Goal: Task Accomplishment & Management: Manage account settings

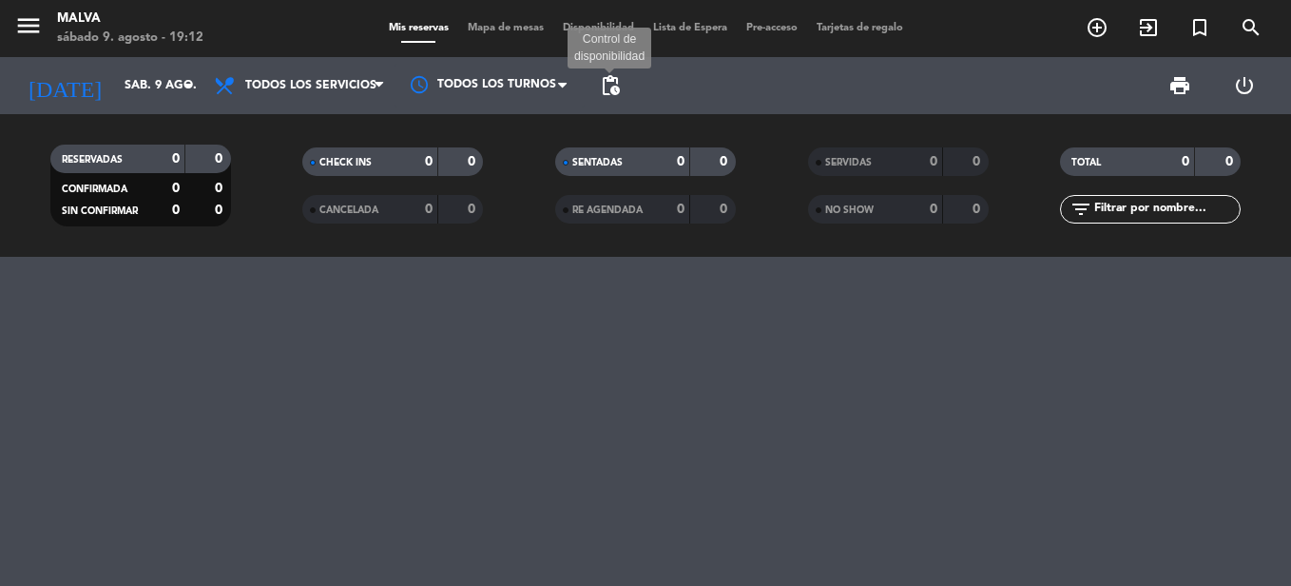
click at [599, 87] on span "pending_actions" at bounding box center [610, 85] width 23 height 23
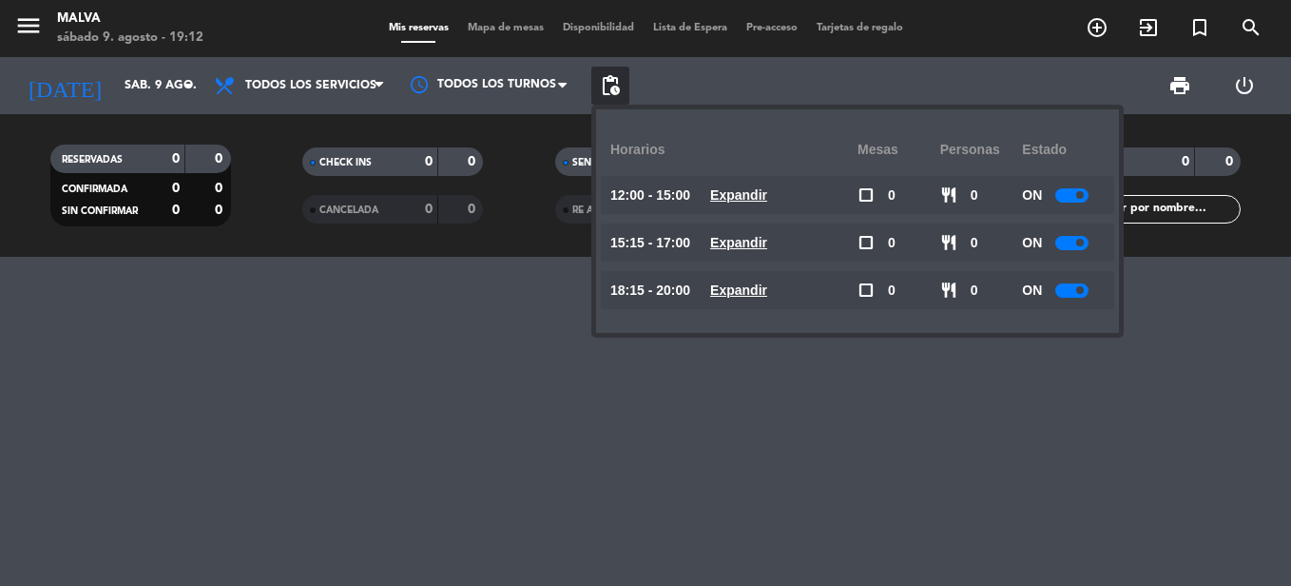
click at [1082, 285] on div at bounding box center [1071, 290] width 33 height 14
click at [409, 330] on div at bounding box center [645, 421] width 1291 height 329
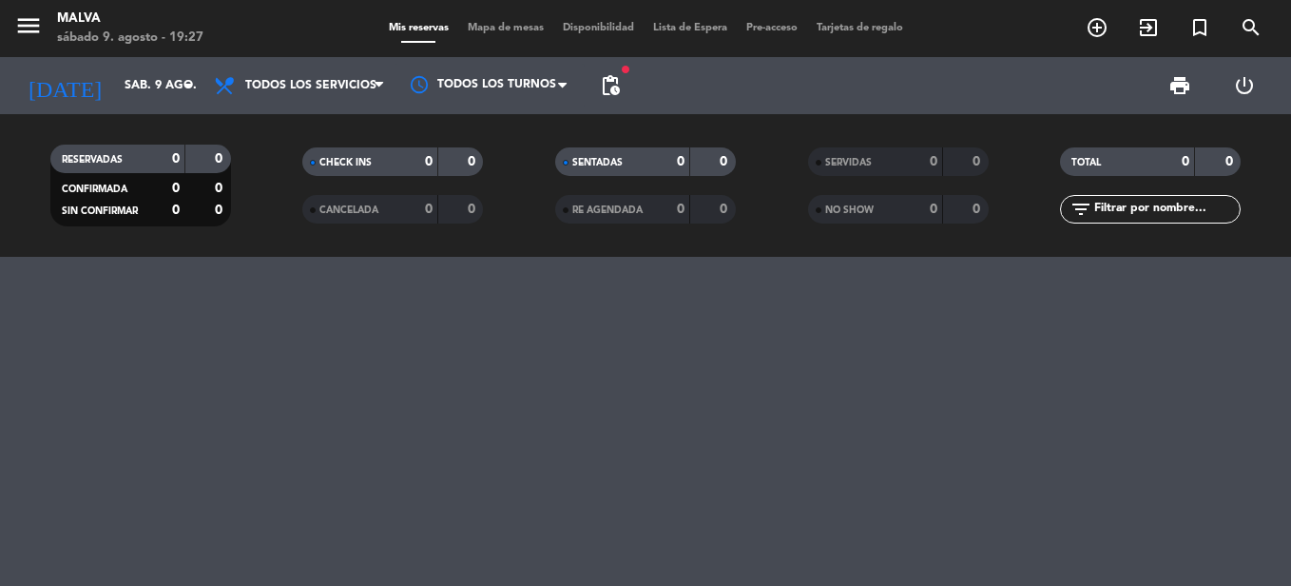
click at [45, 433] on div at bounding box center [645, 421] width 1291 height 329
click at [621, 86] on span "pending_actions" at bounding box center [610, 85] width 23 height 23
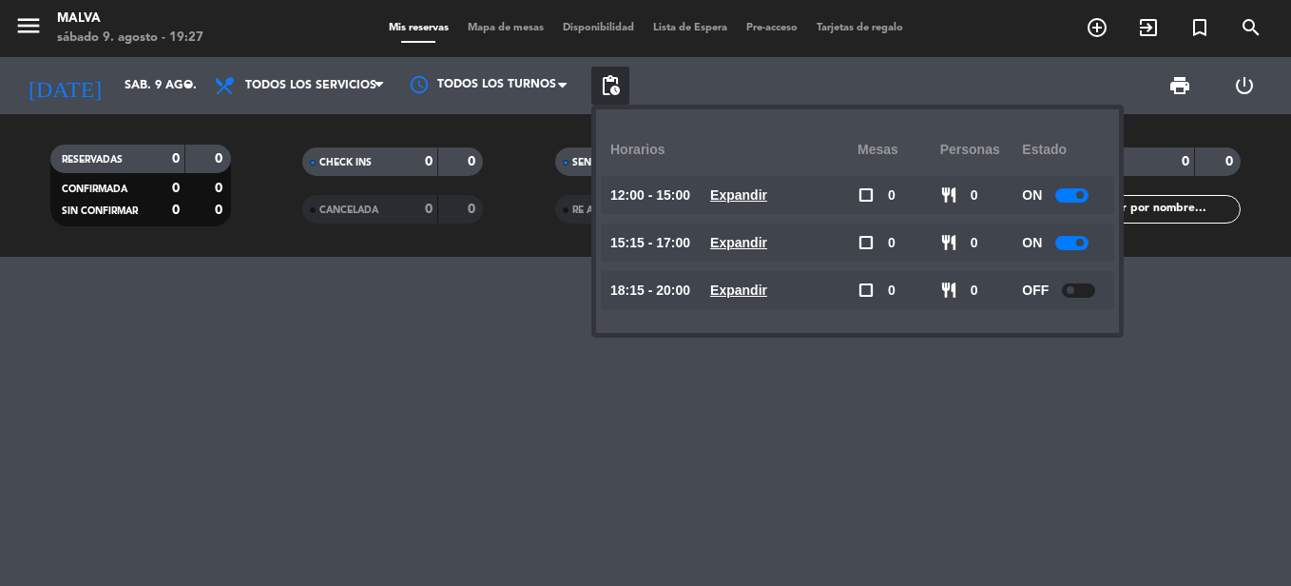
click at [621, 86] on span "pending_actions" at bounding box center [610, 85] width 23 height 23
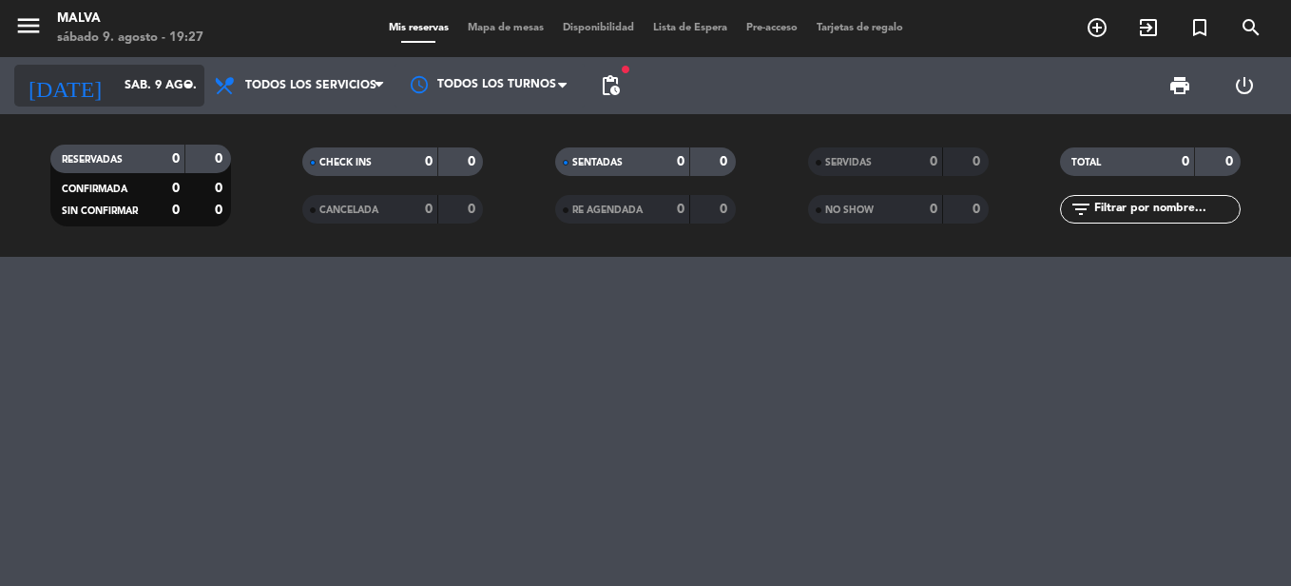
click at [151, 89] on input "sáb. 9 ago." at bounding box center [195, 85] width 161 height 32
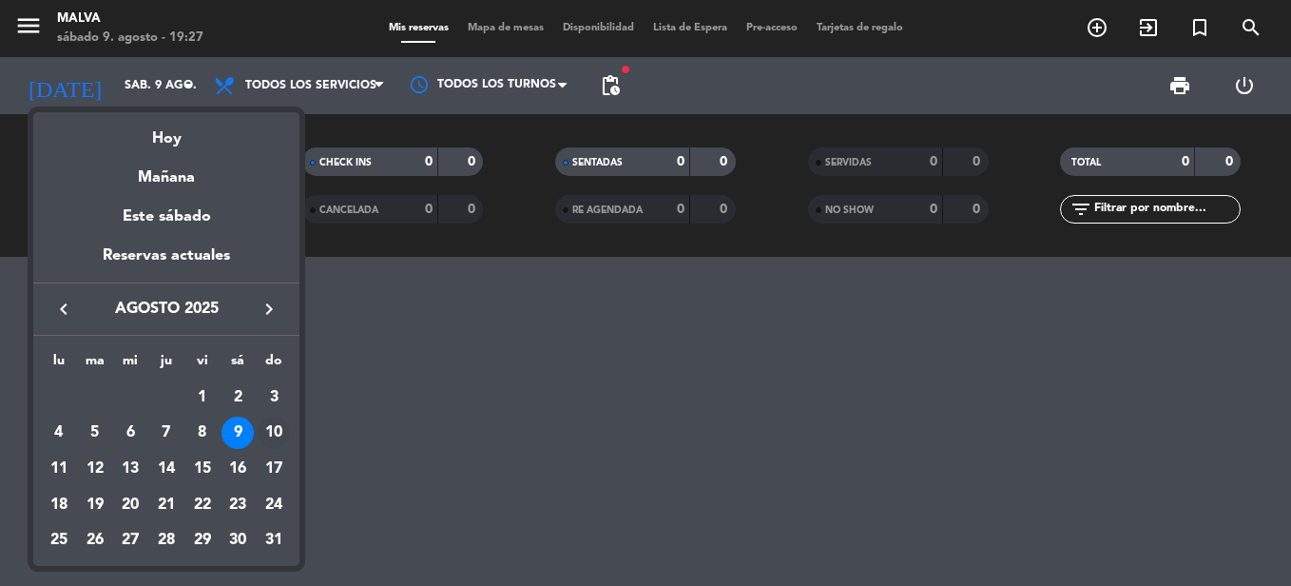
click at [274, 432] on div "10" at bounding box center [274, 432] width 32 height 32
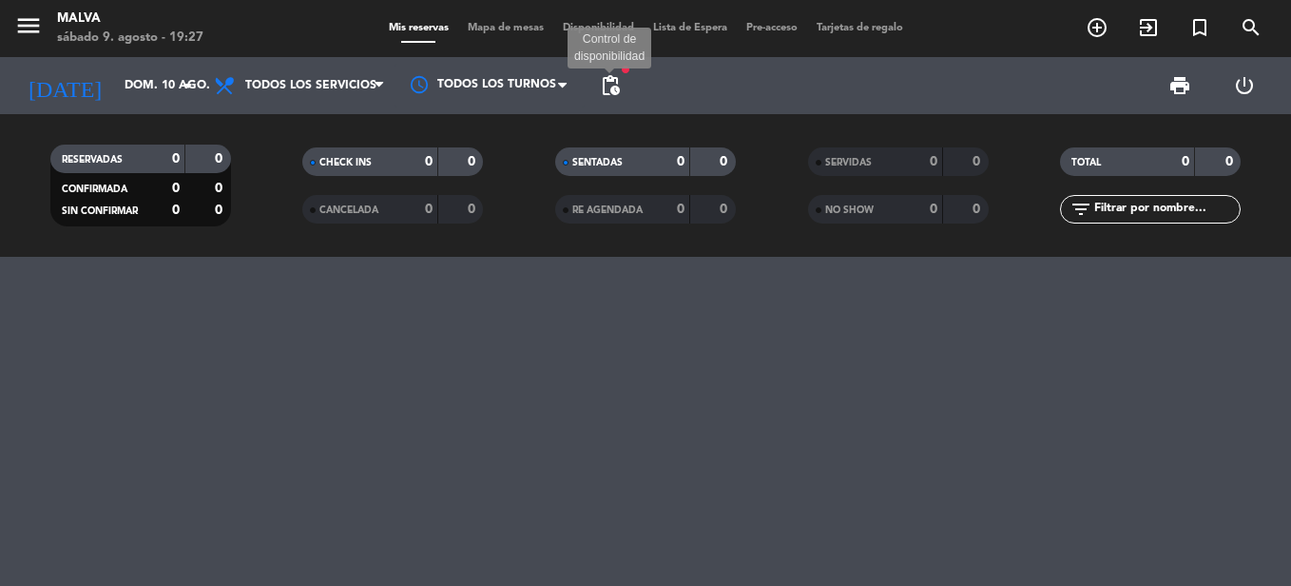
click at [610, 84] on span "pending_actions" at bounding box center [610, 85] width 23 height 23
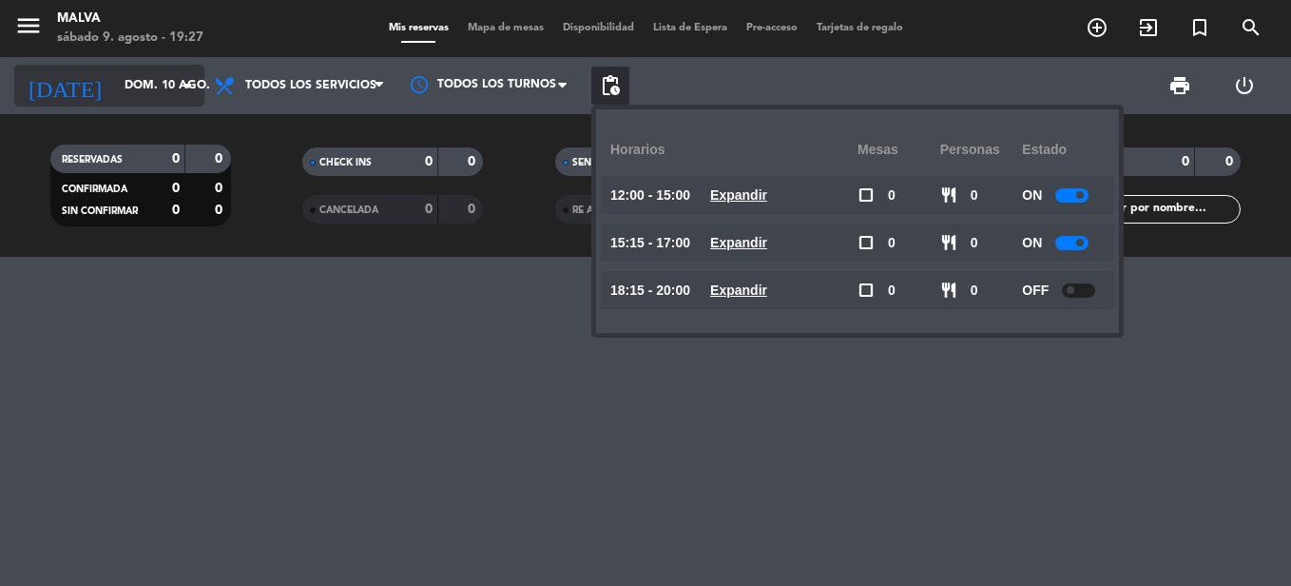
click at [164, 80] on input "dom. 10 ago." at bounding box center [195, 85] width 161 height 32
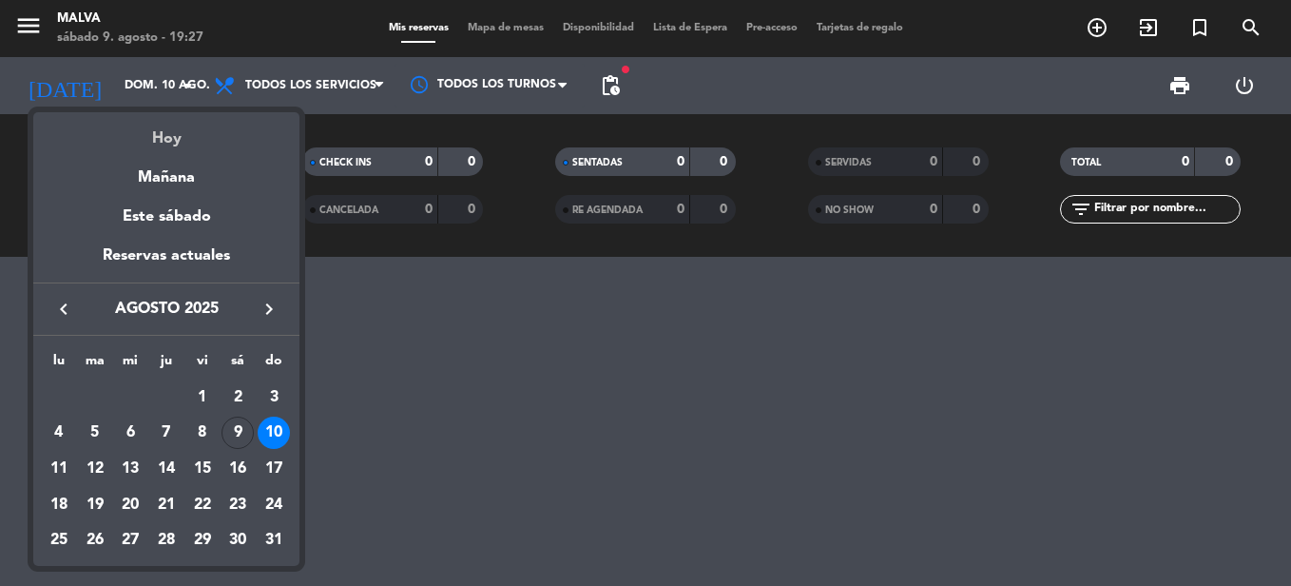
click at [164, 138] on div "Hoy" at bounding box center [166, 131] width 266 height 39
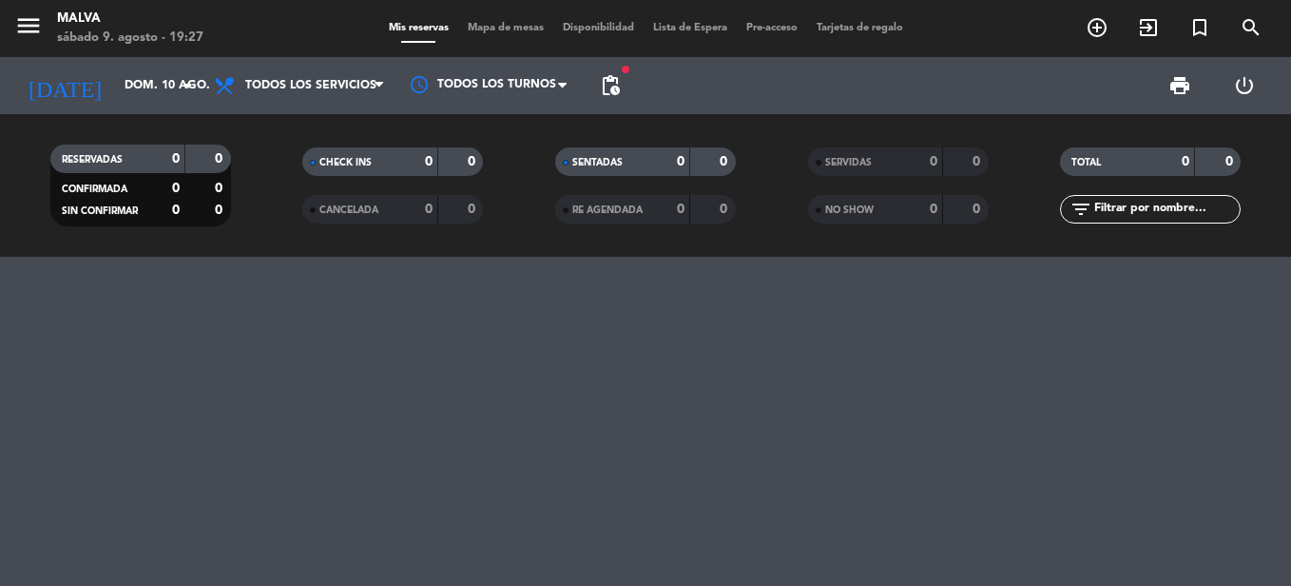
type input "sáb. 9 ago."
